Goal: Ask a question

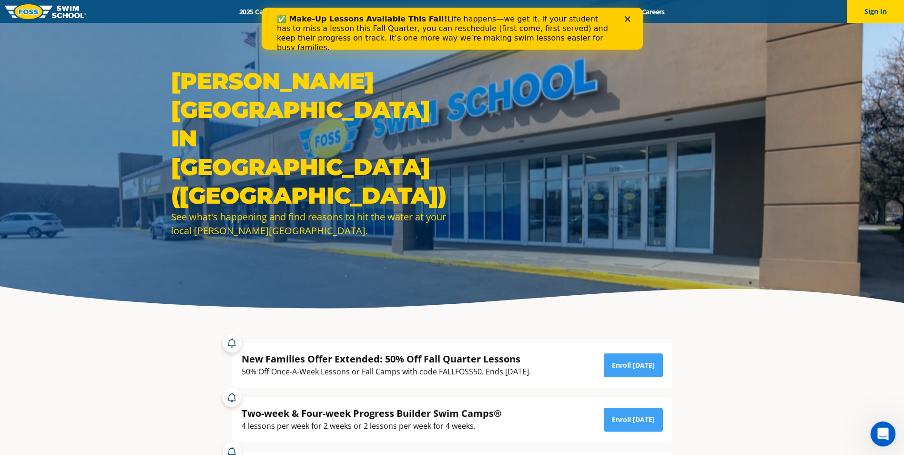
click at [888, 437] on div "Open Intercom Messenger" at bounding box center [881, 432] width 31 height 31
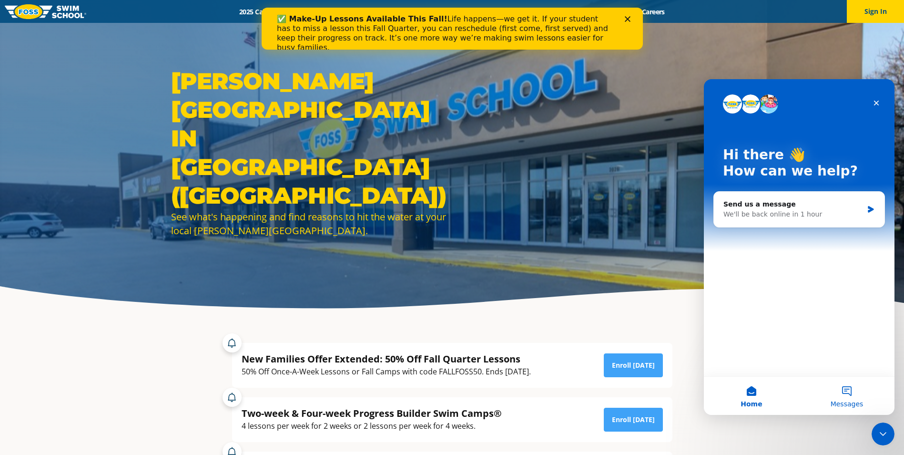
click at [854, 386] on button "Messages" at bounding box center [846, 396] width 95 height 38
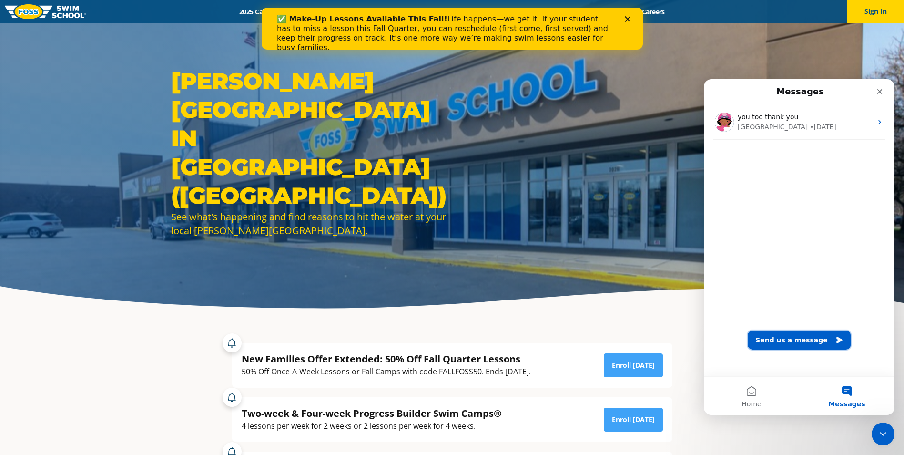
click at [795, 342] on button "Send us a message" at bounding box center [799, 339] width 103 height 19
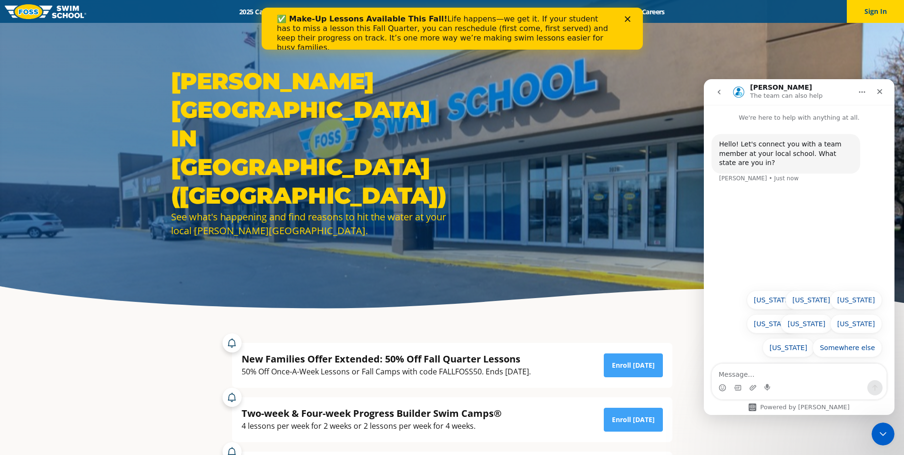
click at [813, 303] on button "[US_STATE]" at bounding box center [812, 299] width 52 height 19
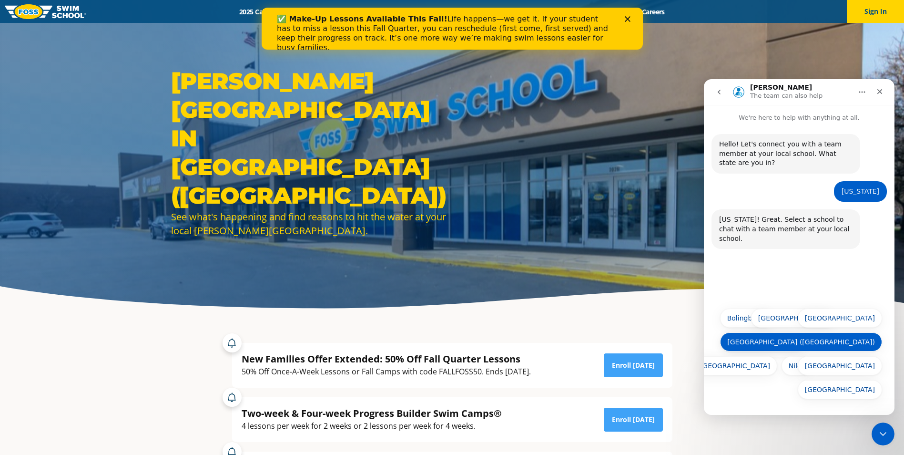
click at [850, 344] on button "[GEOGRAPHIC_DATA] ([GEOGRAPHIC_DATA])" at bounding box center [801, 341] width 162 height 19
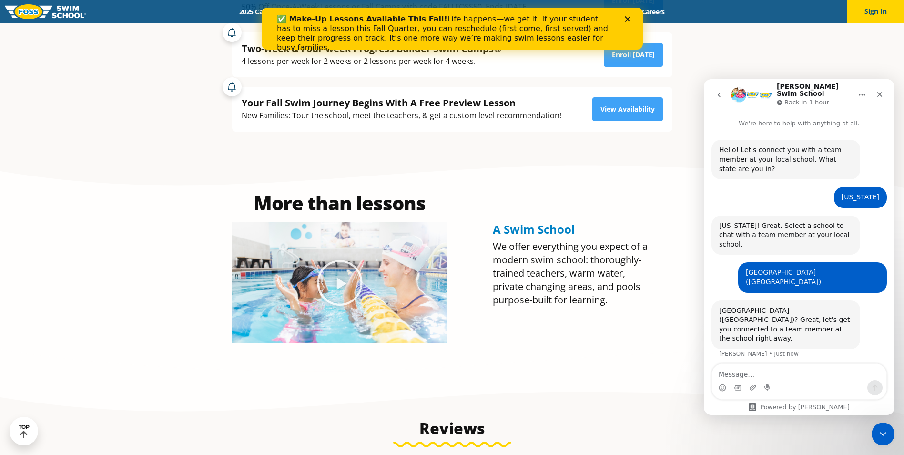
scroll to position [381, 0]
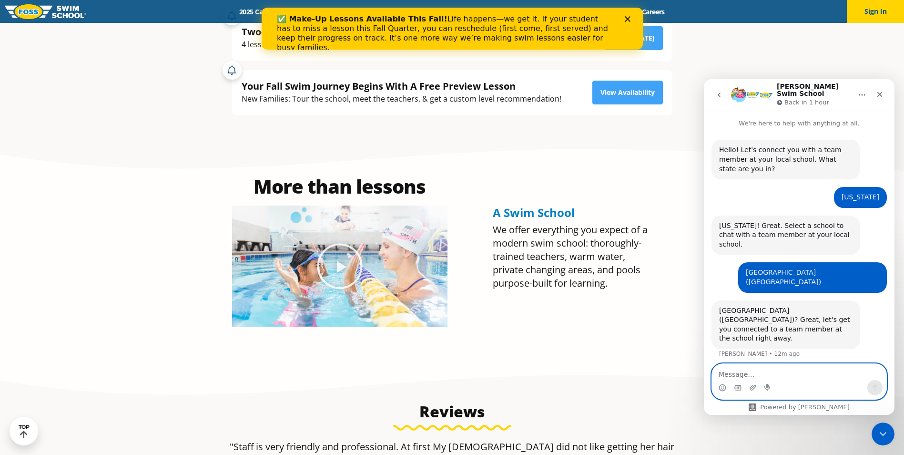
click at [769, 372] on textarea "Message…" at bounding box center [799, 372] width 174 height 16
type textarea "h"
click at [809, 373] on textarea "Message…" at bounding box center [799, 372] width 174 height 16
type textarea "I tried all day [DATE] to schedule make up classes via this chat. Is it better …"
